Goal: Task Accomplishment & Management: Manage account settings

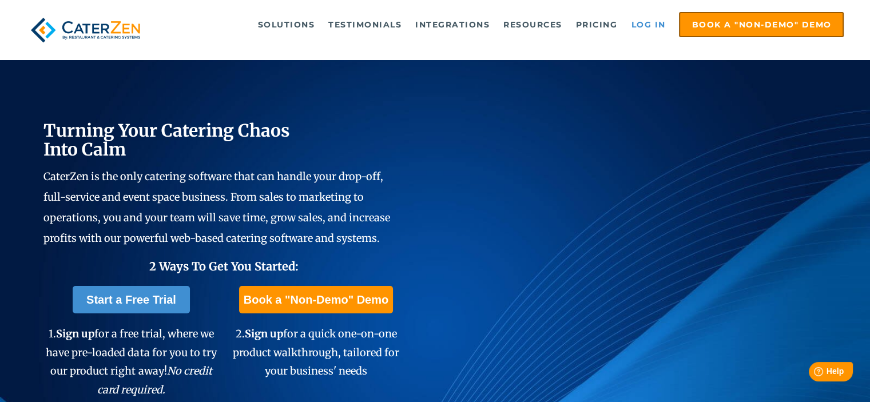
click at [648, 22] on link "Log in" at bounding box center [648, 24] width 46 height 23
click at [641, 19] on link "Log in" at bounding box center [648, 24] width 46 height 23
click at [641, 21] on link "Log in" at bounding box center [648, 24] width 46 height 23
click at [638, 16] on link "Log in" at bounding box center [648, 24] width 46 height 23
